Goal: Information Seeking & Learning: Understand process/instructions

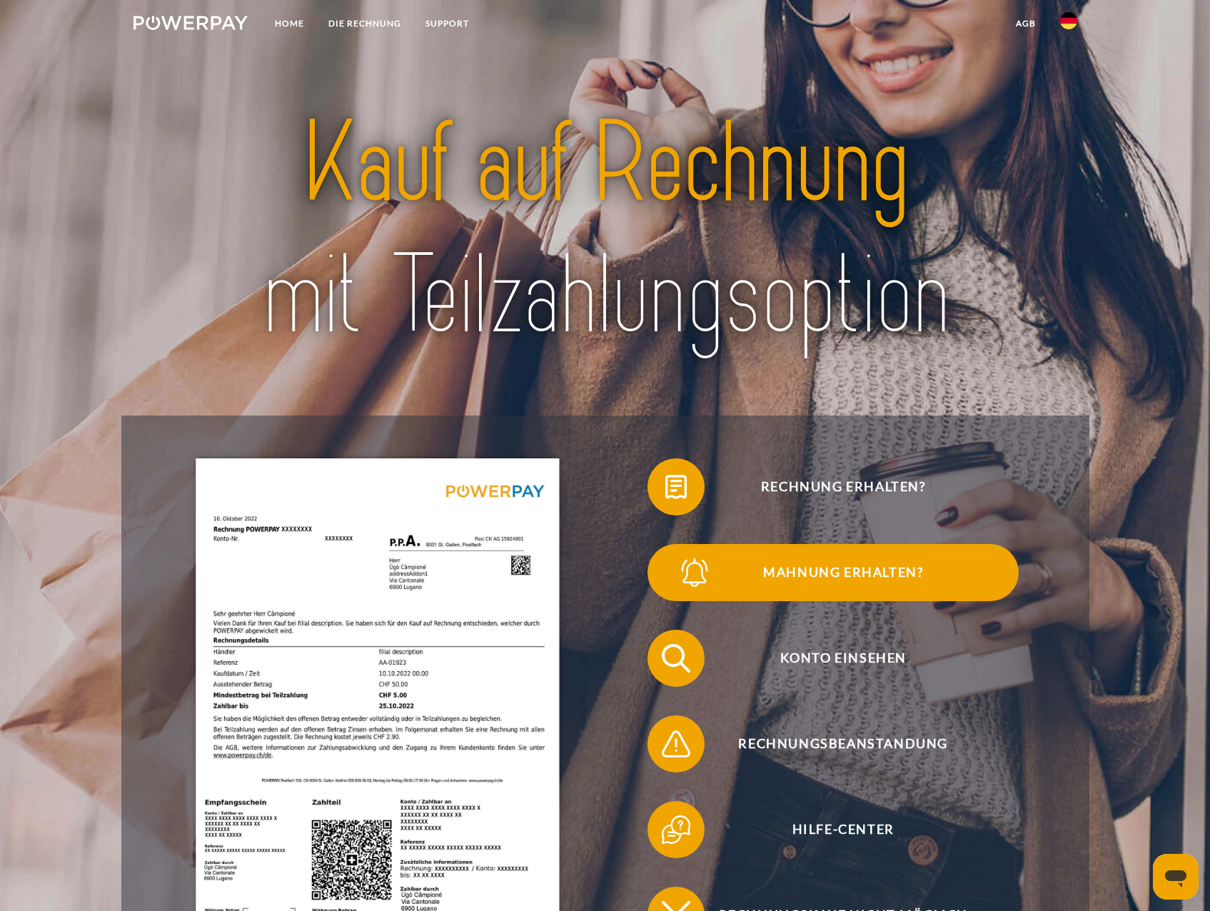
scroll to position [285, 0]
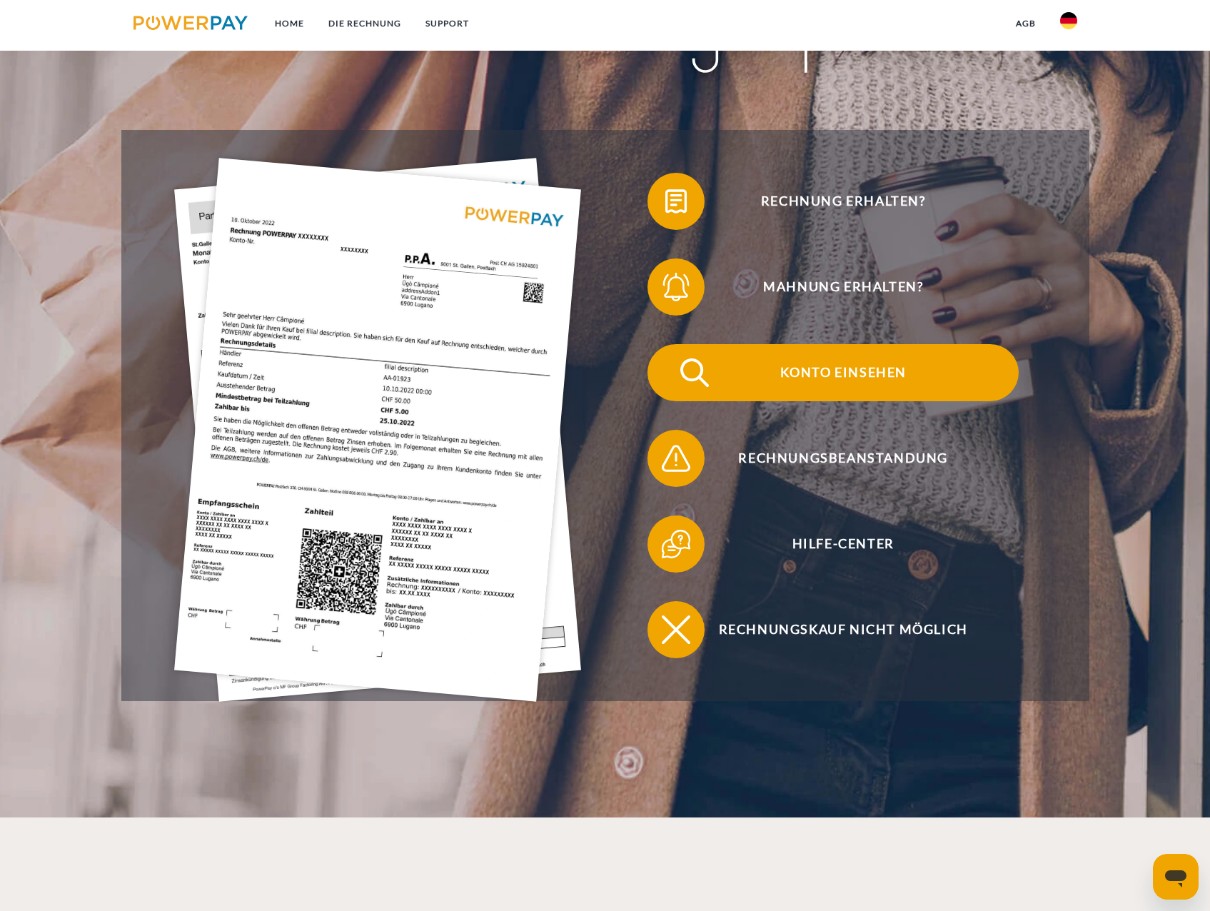
click at [803, 375] on span "Konto einsehen" at bounding box center [843, 372] width 350 height 57
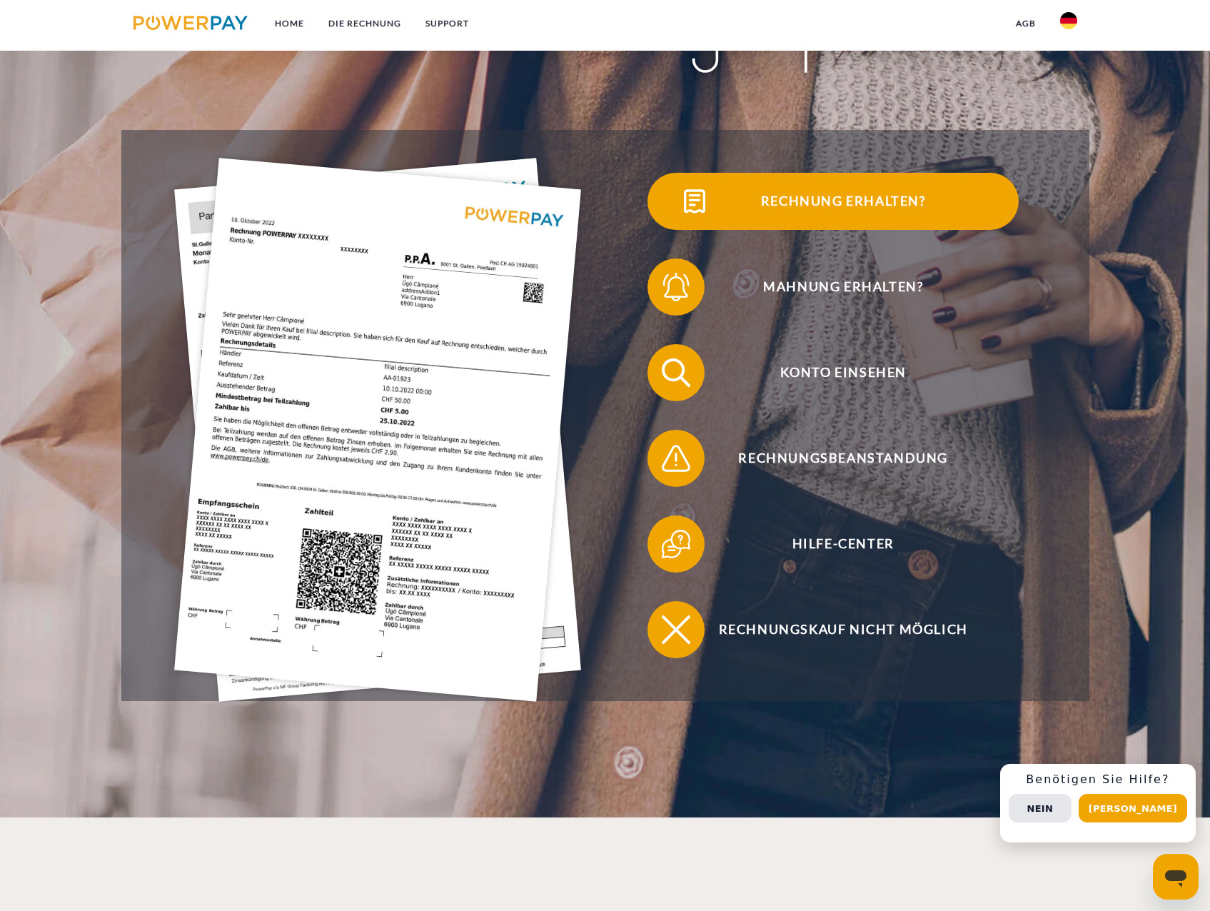
click at [844, 195] on span "Rechnung erhalten?" at bounding box center [843, 201] width 350 height 57
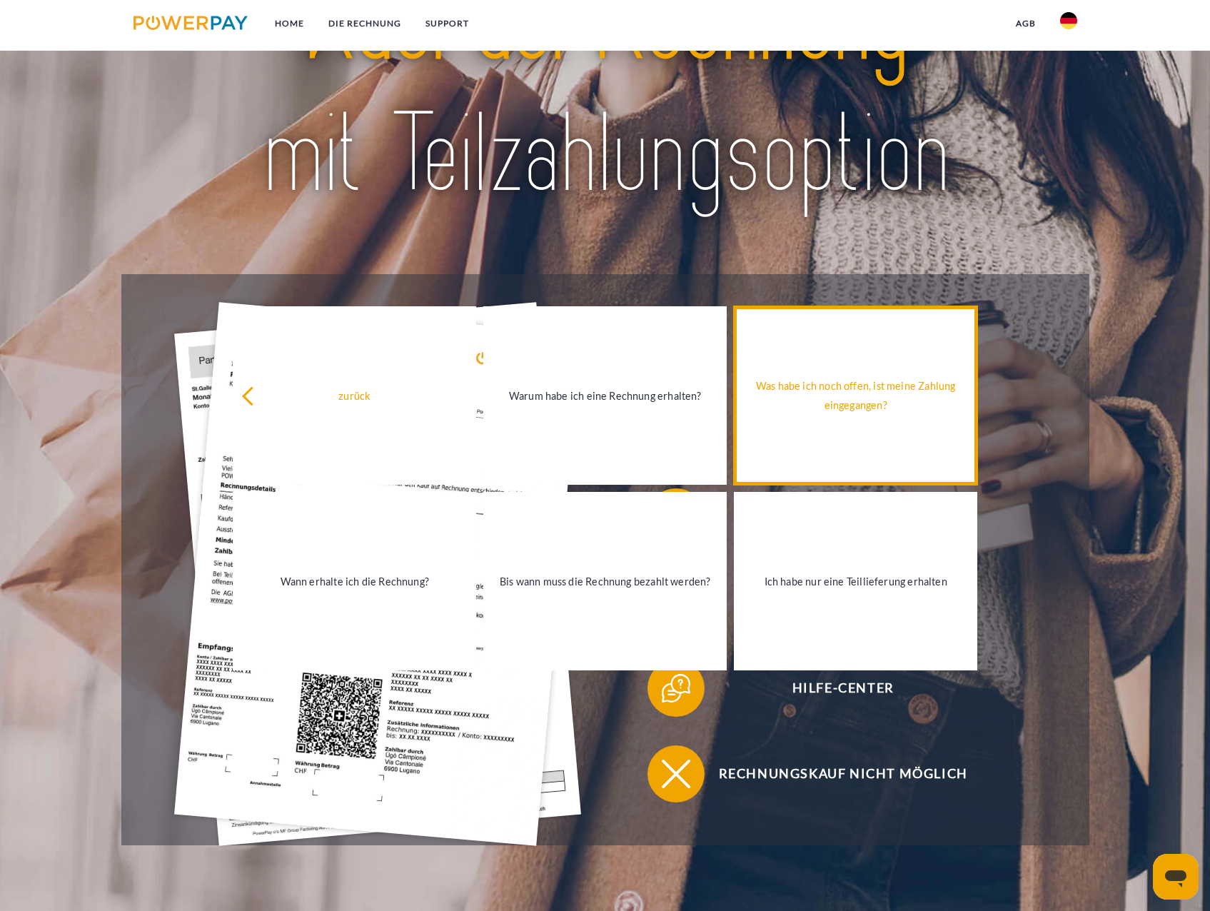
scroll to position [0, 0]
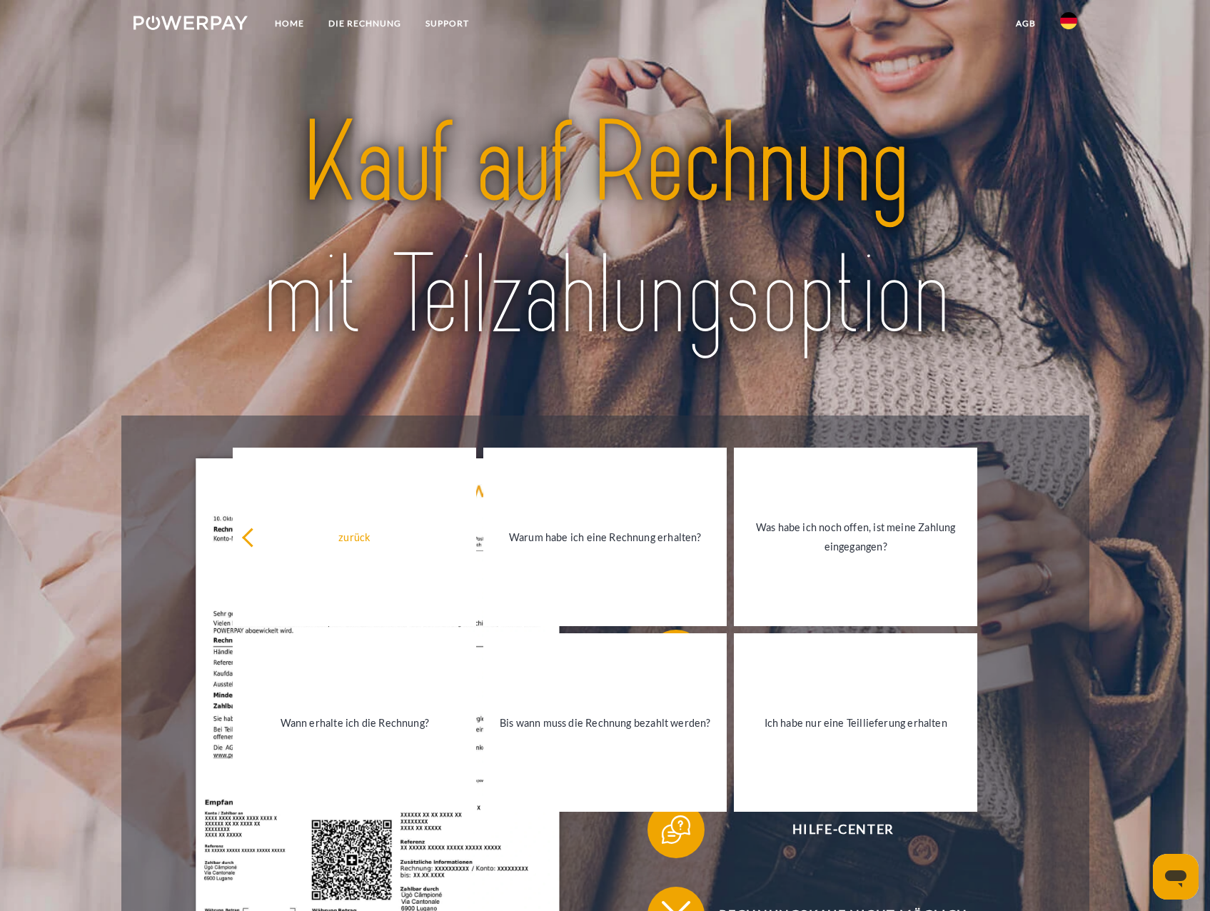
click at [1185, 589] on header "Home DIE RECHNUNG SUPPORT" at bounding box center [605, 551] width 1210 height 1103
click at [945, 278] on img at bounding box center [605, 229] width 851 height 277
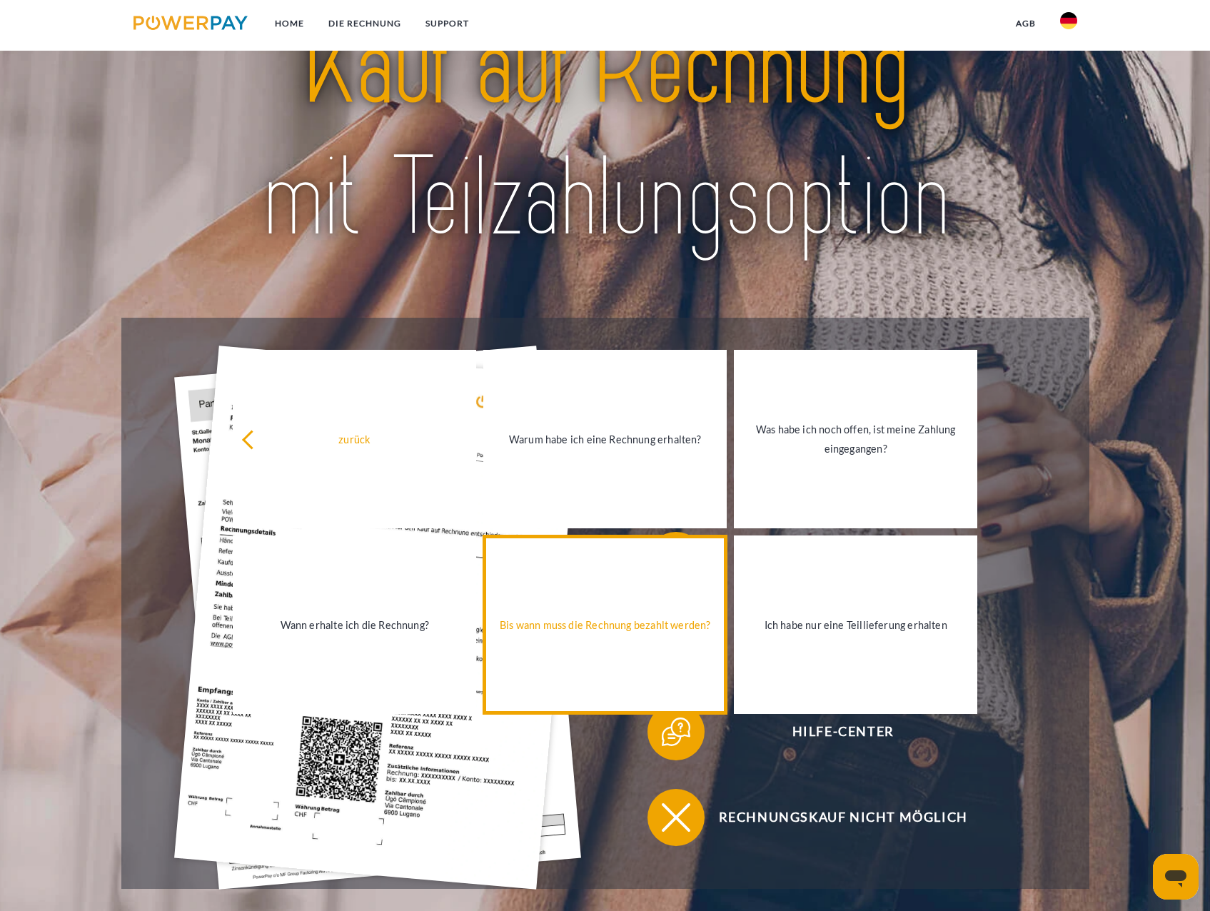
scroll to position [143, 0]
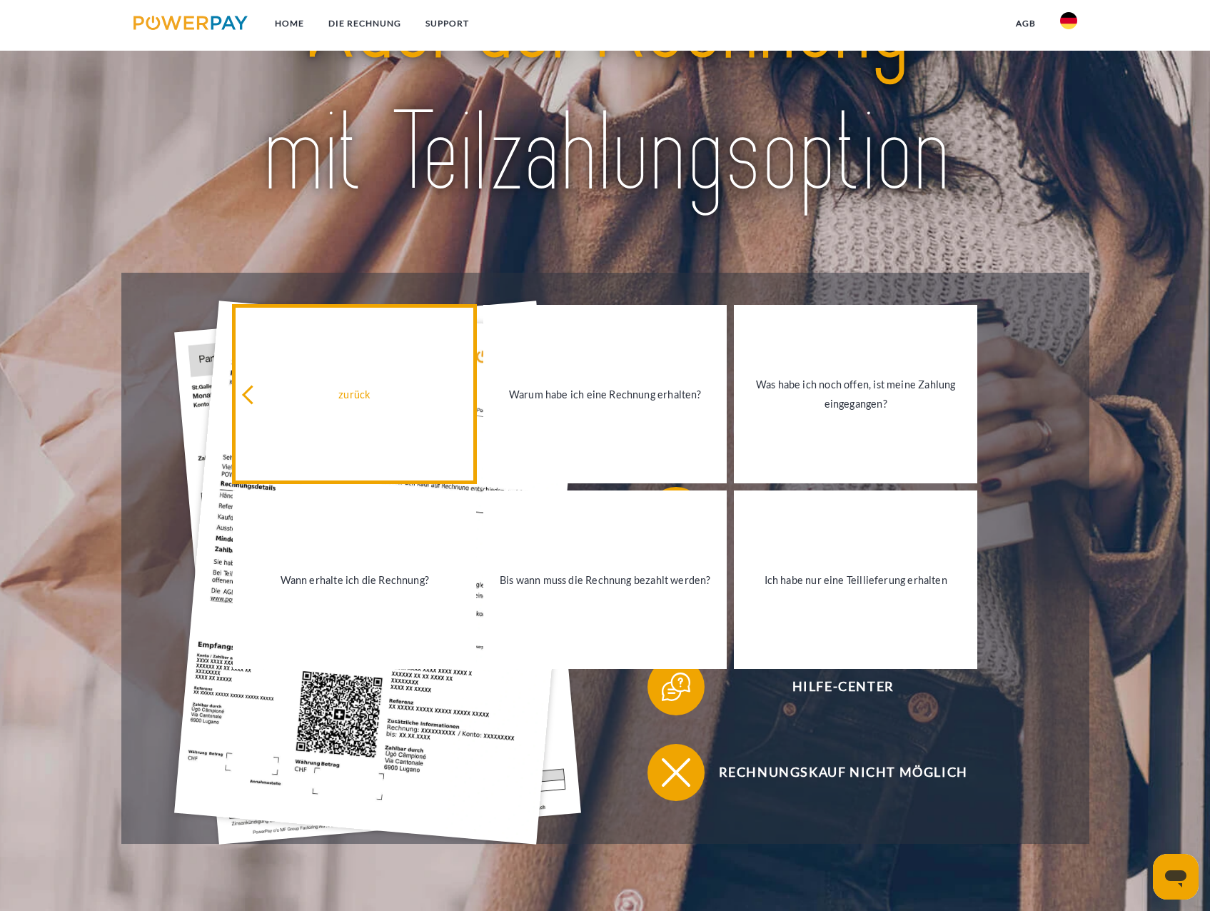
click at [247, 397] on icon at bounding box center [251, 394] width 19 height 19
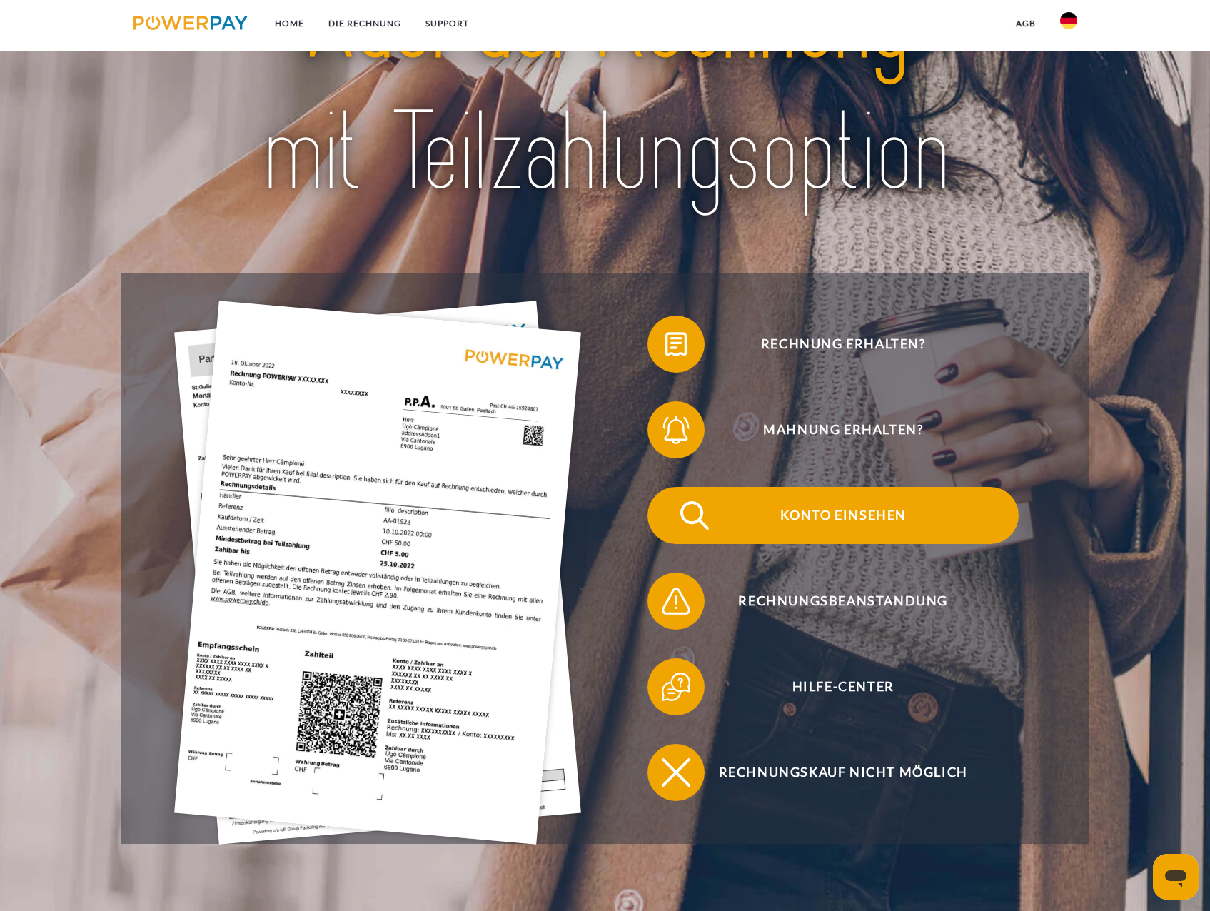
click at [873, 528] on span "Konto einsehen" at bounding box center [843, 515] width 350 height 57
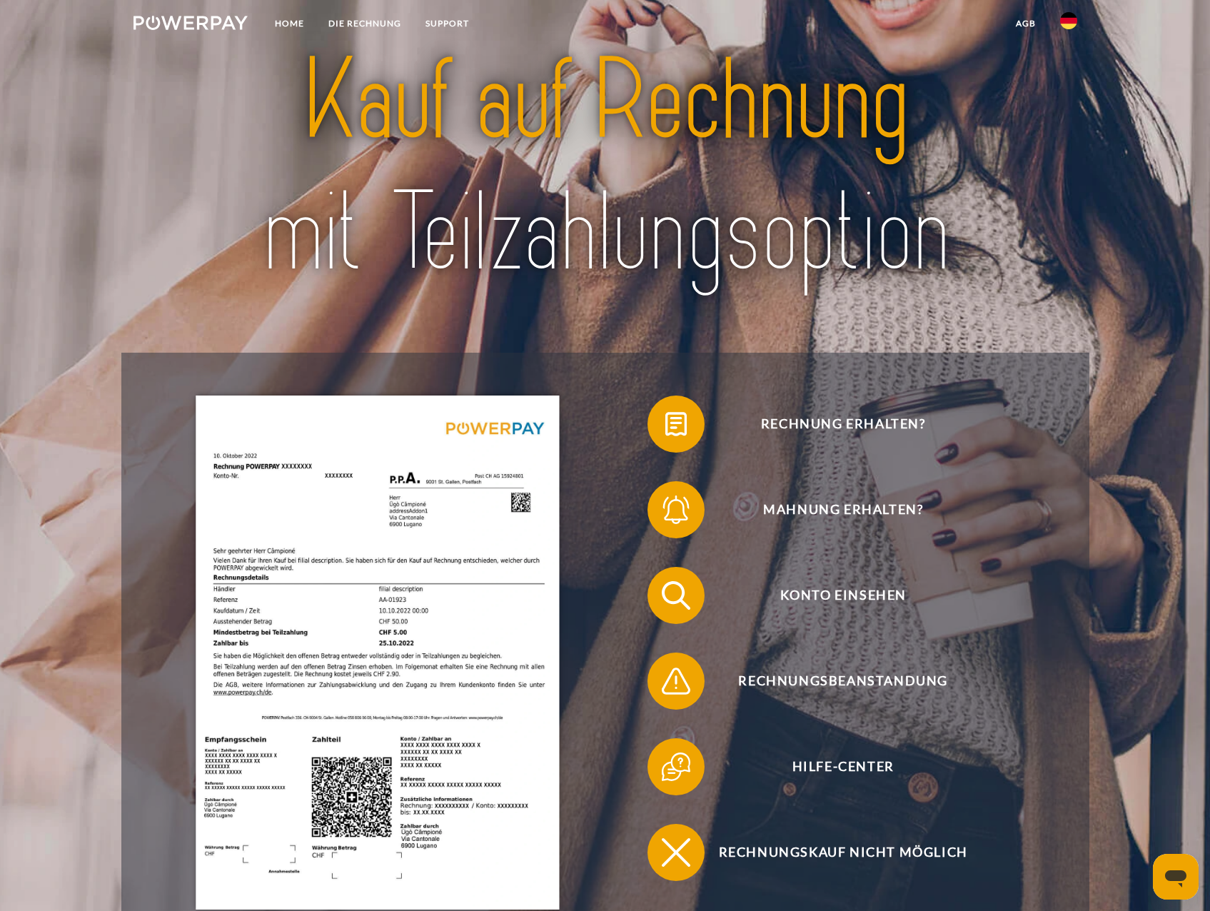
scroll to position [0, 0]
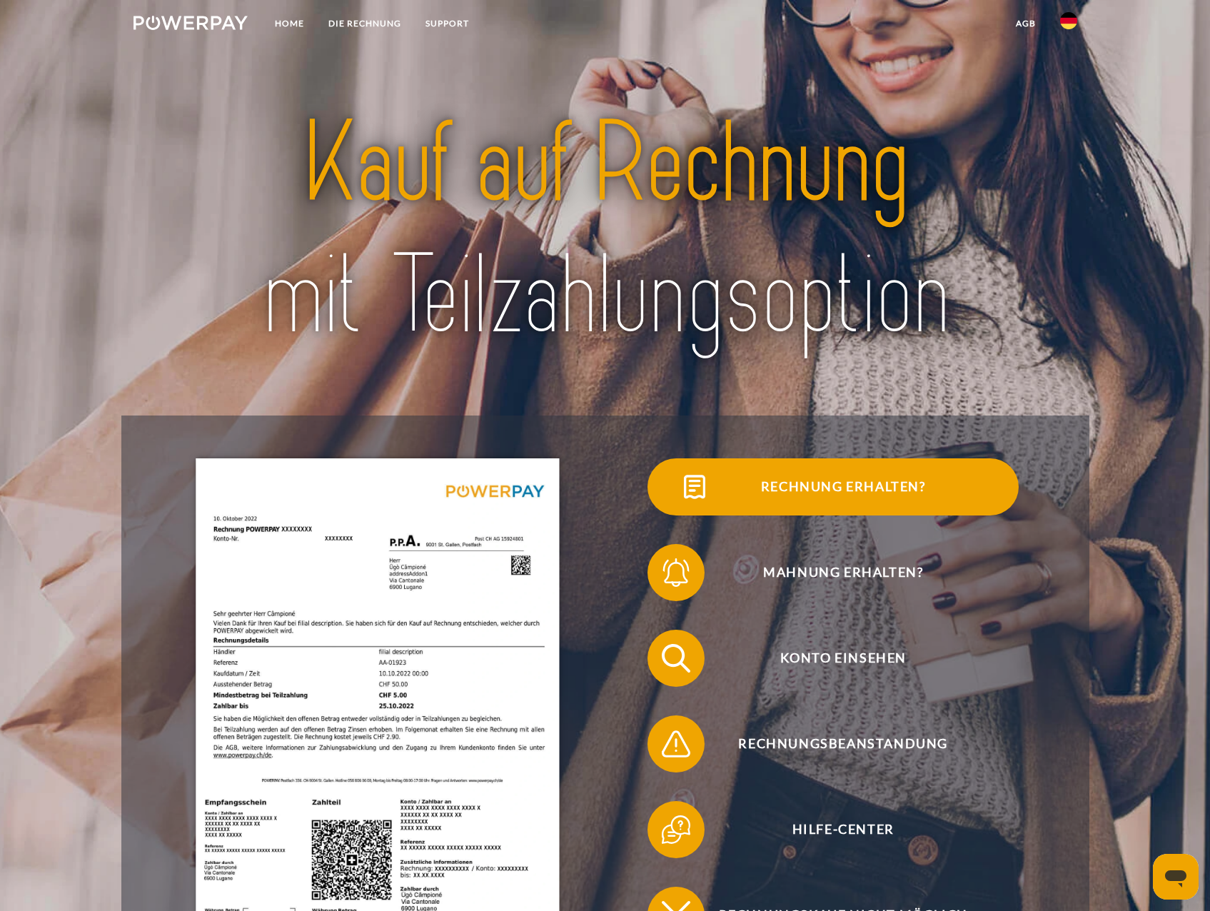
click at [847, 484] on span "Rechnung erhalten?" at bounding box center [843, 486] width 350 height 57
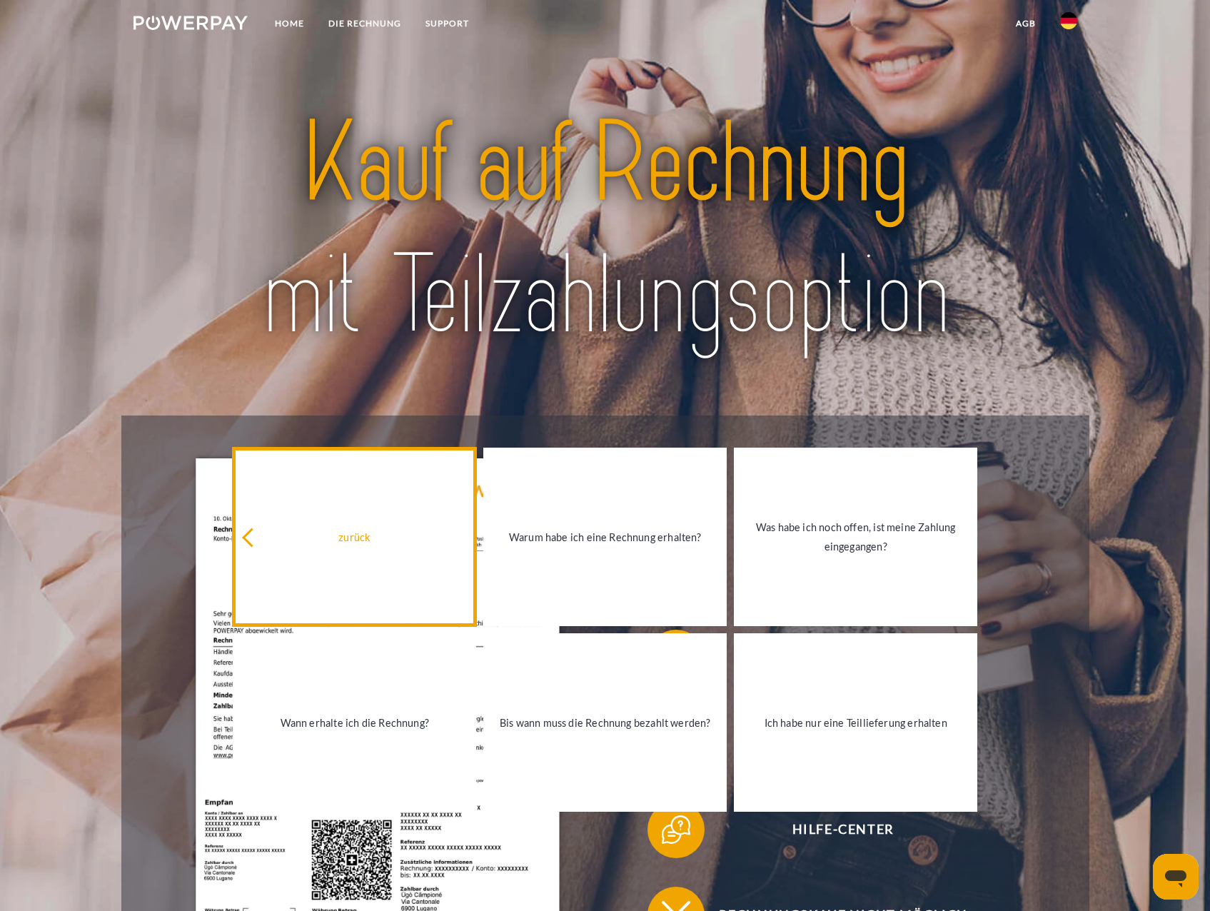
click at [278, 555] on link "zurück" at bounding box center [354, 536] width 243 height 178
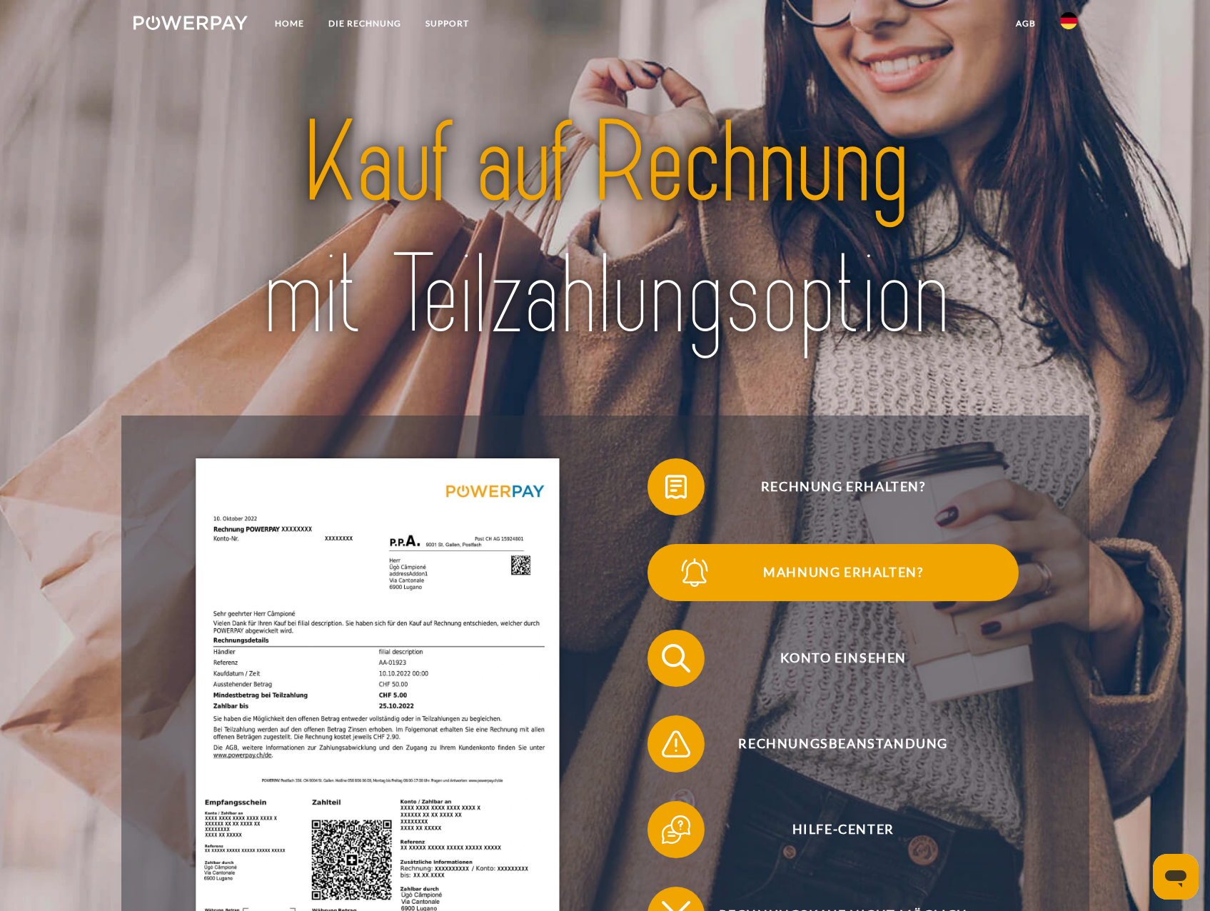
click at [829, 584] on span "Mahnung erhalten?" at bounding box center [843, 572] width 350 height 57
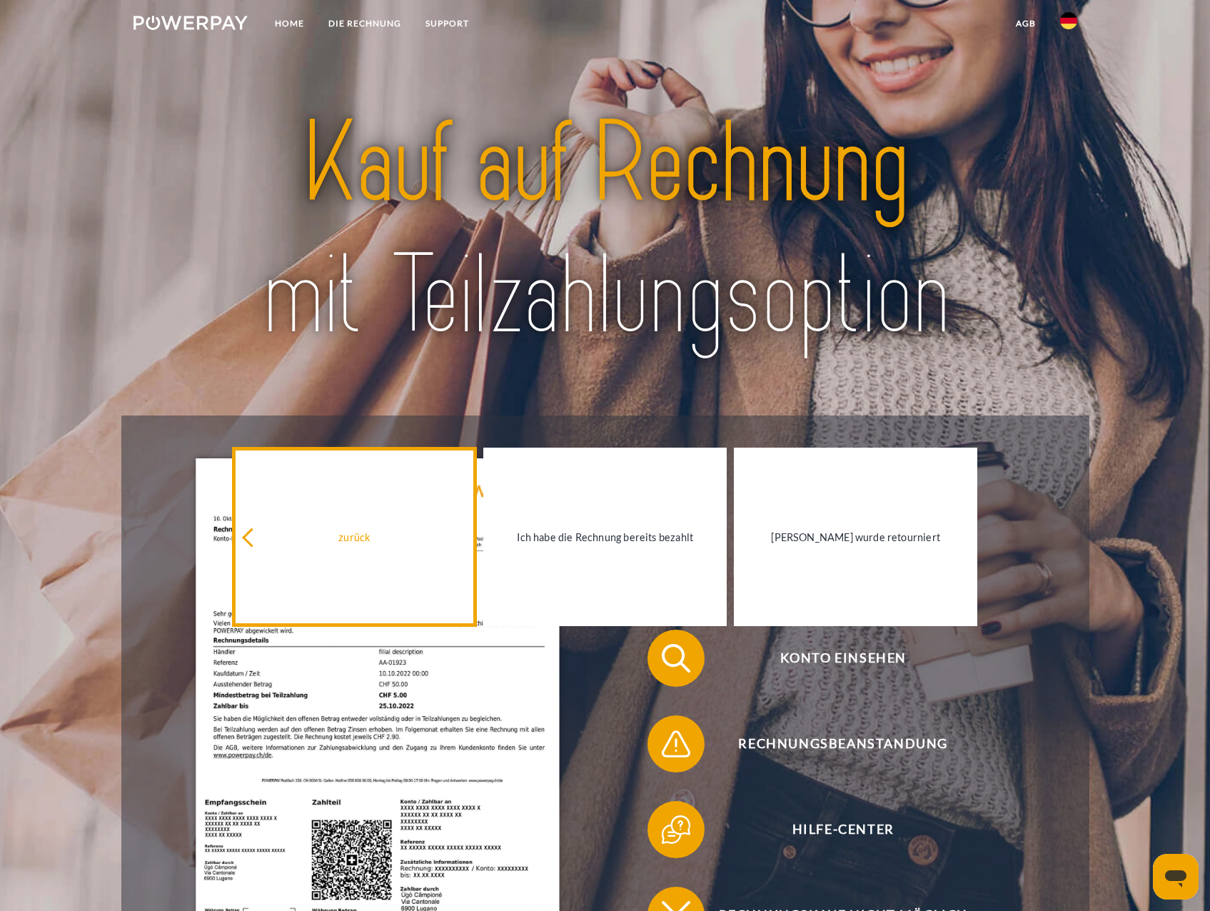
click at [328, 545] on div "zurück" at bounding box center [354, 536] width 226 height 19
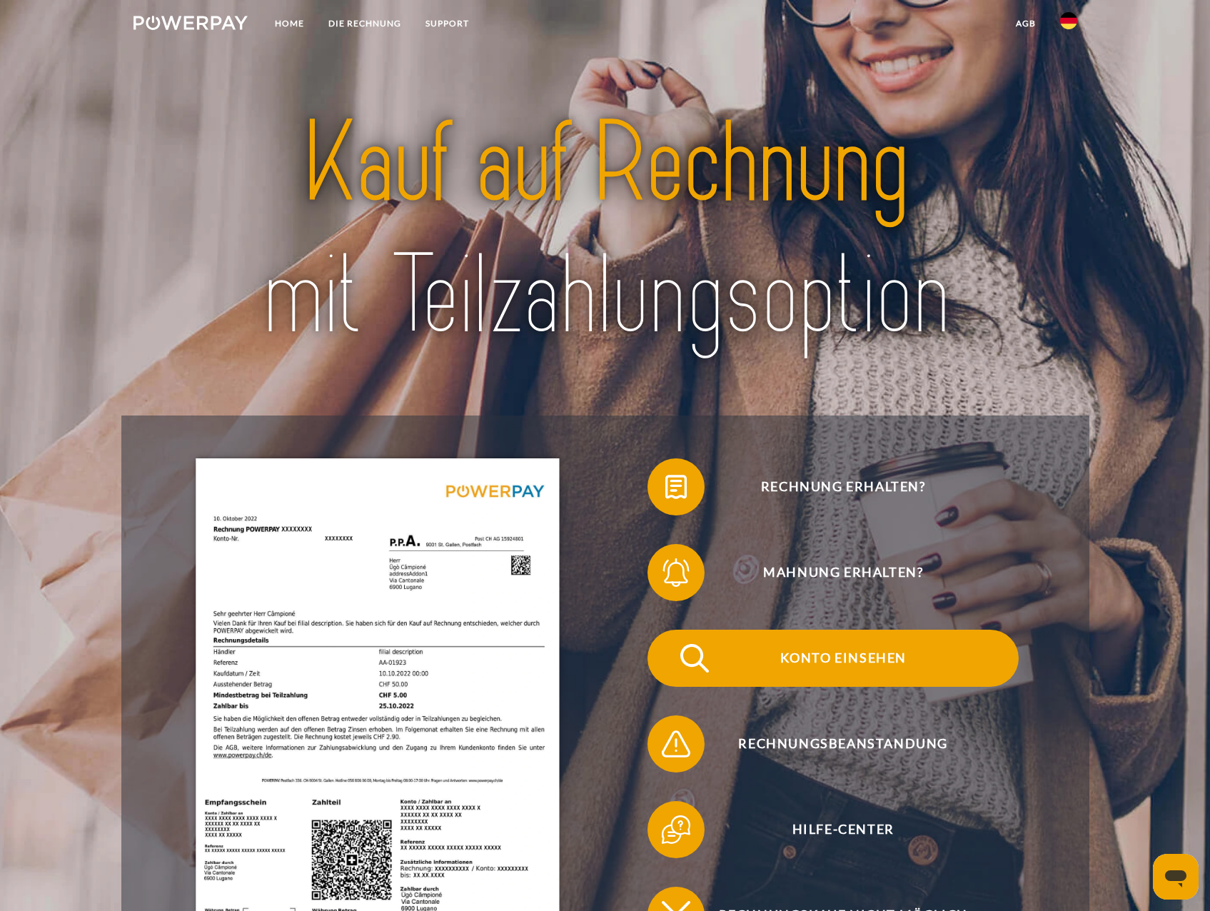
click at [871, 649] on span "Konto einsehen" at bounding box center [843, 657] width 350 height 57
